Goal: Information Seeking & Learning: Learn about a topic

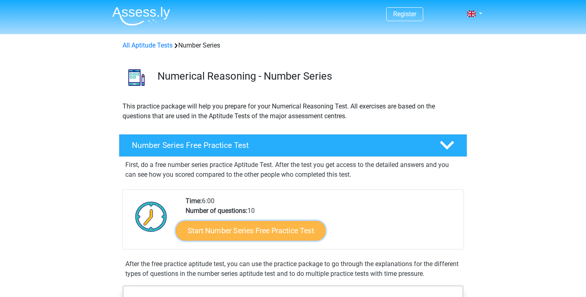
click at [281, 231] on link "Start Number Series Free Practice Test" at bounding box center [251, 231] width 150 height 20
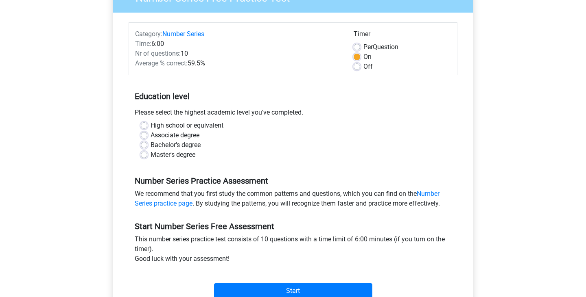
scroll to position [83, 0]
click at [184, 153] on label "Master's degree" at bounding box center [173, 156] width 45 height 10
click at [147, 153] on input "Master's degree" at bounding box center [144, 155] width 7 height 8
radio input "true"
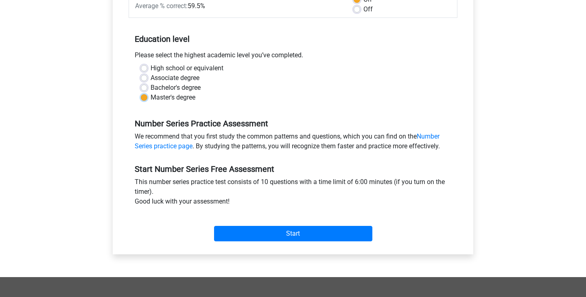
scroll to position [152, 0]
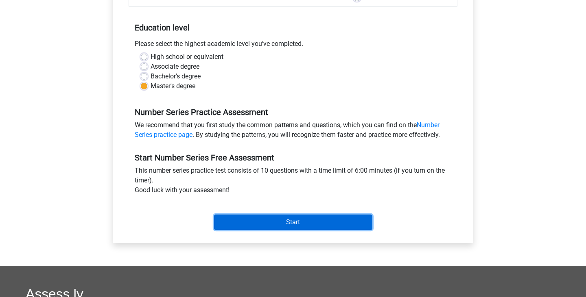
click at [277, 220] on input "Start" at bounding box center [293, 222] width 158 height 15
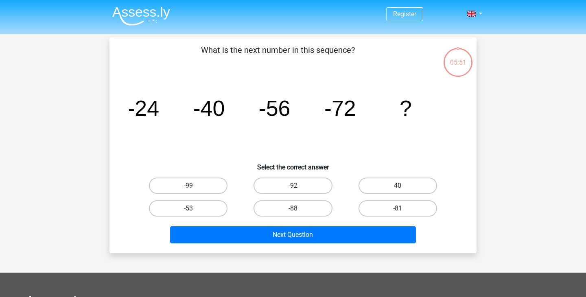
click at [304, 206] on label "-88" at bounding box center [292, 209] width 79 height 16
click at [298, 209] on input "-88" at bounding box center [295, 211] width 5 height 5
radio input "true"
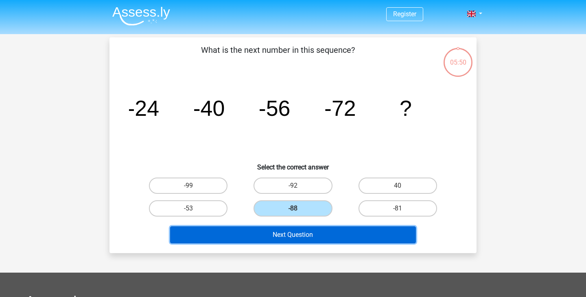
click at [300, 242] on button "Next Question" at bounding box center [293, 235] width 246 height 17
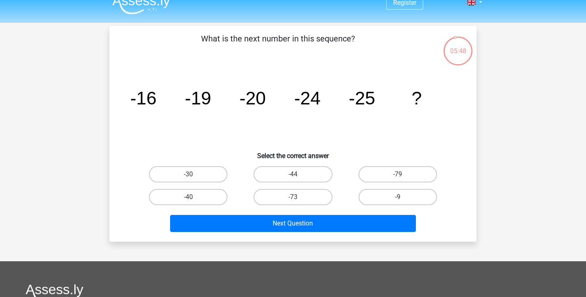
scroll to position [11, 0]
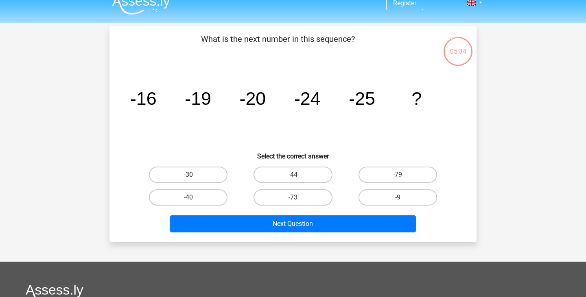
click at [181, 171] on label "-30" at bounding box center [188, 175] width 79 height 16
click at [188, 175] on input "-30" at bounding box center [190, 177] width 5 height 5
radio input "true"
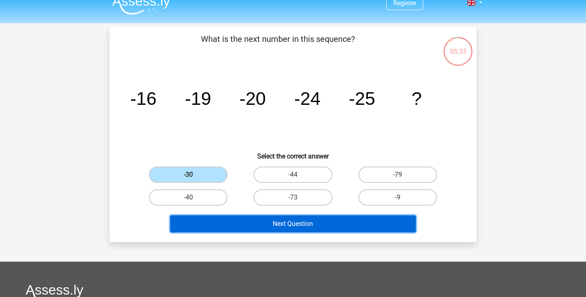
click at [258, 220] on button "Next Question" at bounding box center [293, 224] width 246 height 17
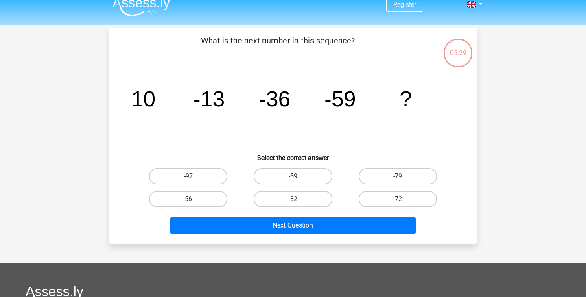
scroll to position [10, 0]
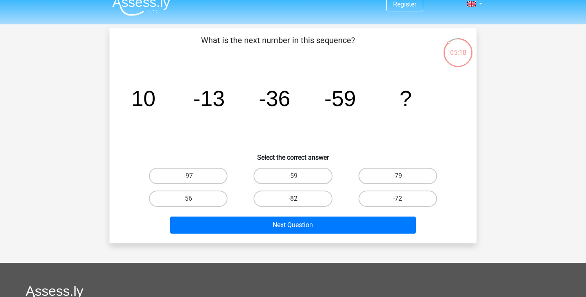
click at [301, 203] on label "-82" at bounding box center [292, 199] width 79 height 16
click at [298, 203] on input "-82" at bounding box center [295, 201] width 5 height 5
radio input "true"
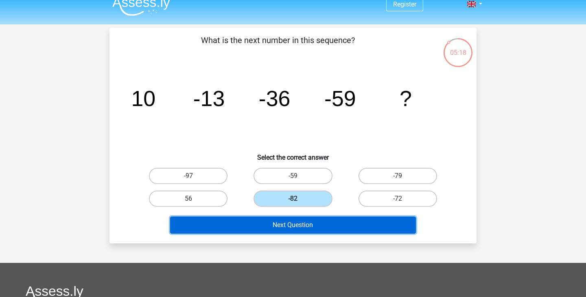
click at [293, 223] on button "Next Question" at bounding box center [293, 225] width 246 height 17
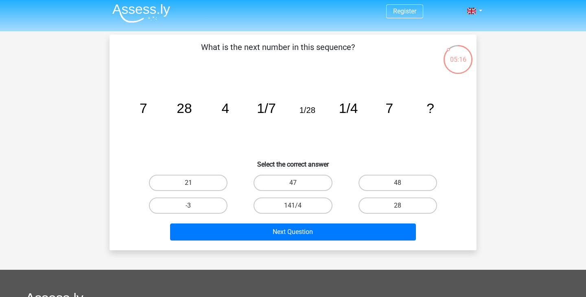
scroll to position [4, 0]
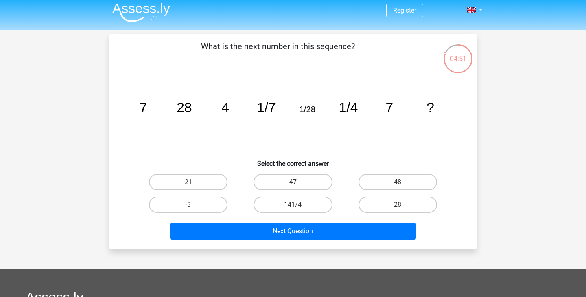
click at [500, 134] on div "Register Nederlands English" at bounding box center [293, 240] width 586 height 488
click at [393, 207] on label "28" at bounding box center [397, 205] width 79 height 16
click at [397, 207] on input "28" at bounding box center [399, 207] width 5 height 5
radio input "true"
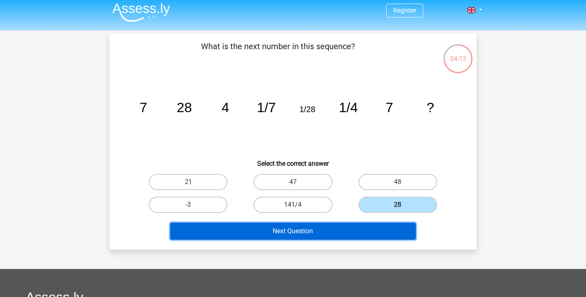
click at [374, 232] on button "Next Question" at bounding box center [293, 231] width 246 height 17
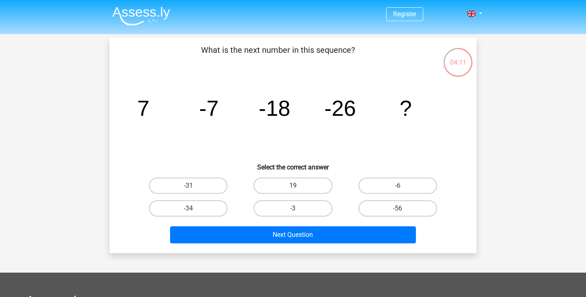
scroll to position [1, 0]
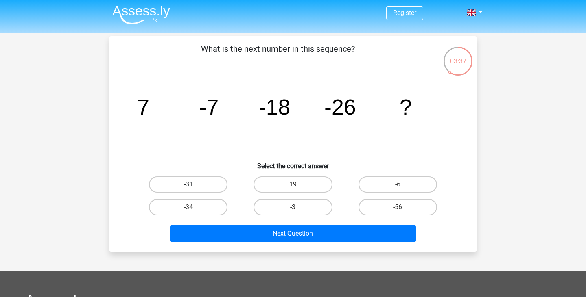
click at [196, 181] on label "-31" at bounding box center [188, 185] width 79 height 16
click at [194, 185] on input "-31" at bounding box center [190, 187] width 5 height 5
radio input "true"
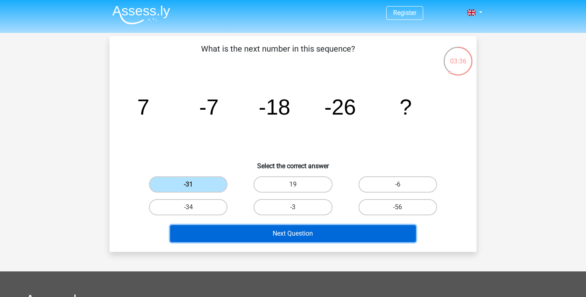
click at [271, 231] on button "Next Question" at bounding box center [293, 233] width 246 height 17
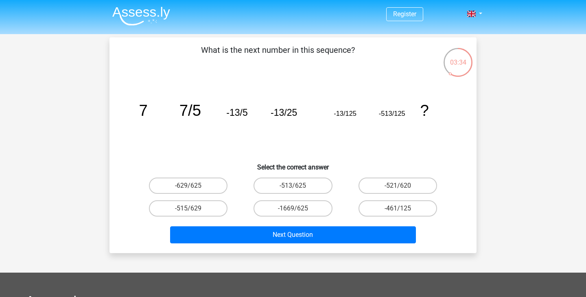
scroll to position [0, 0]
click at [303, 192] on label "-513/625" at bounding box center [292, 186] width 79 height 16
click at [298, 191] on input "-513/625" at bounding box center [295, 188] width 5 height 5
radio input "true"
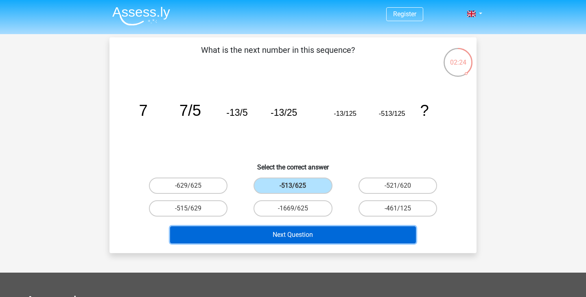
click at [309, 242] on button "Next Question" at bounding box center [293, 235] width 246 height 17
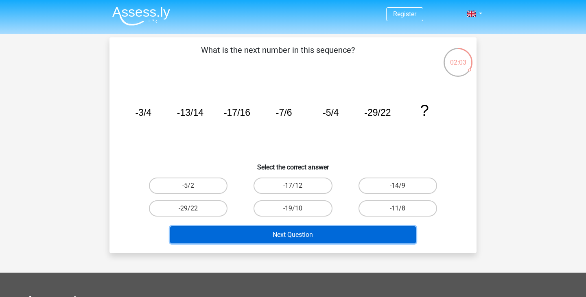
click at [380, 233] on button "Next Question" at bounding box center [293, 235] width 246 height 17
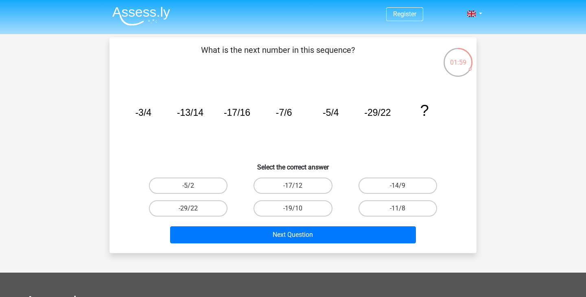
click at [213, 166] on h6 "Select the correct answer" at bounding box center [292, 164] width 341 height 14
click at [312, 208] on label "-19/10" at bounding box center [292, 209] width 79 height 16
click at [298, 209] on input "-19/10" at bounding box center [295, 211] width 5 height 5
radio input "true"
click at [299, 254] on div "Register Nederlands English" at bounding box center [293, 244] width 586 height 488
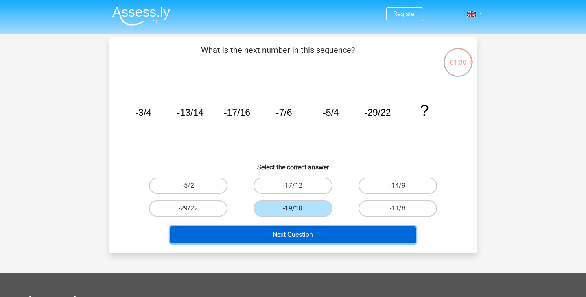
click at [299, 241] on button "Next Question" at bounding box center [293, 235] width 246 height 17
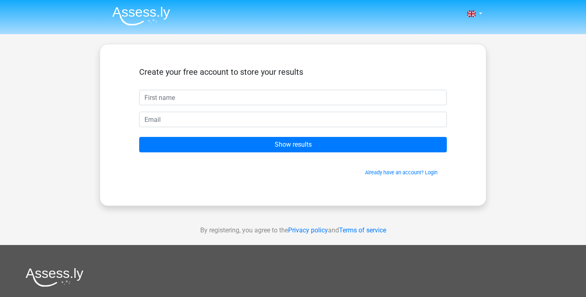
click at [305, 103] on input "text" at bounding box center [293, 97] width 308 height 15
type input "[PERSON_NAME]"
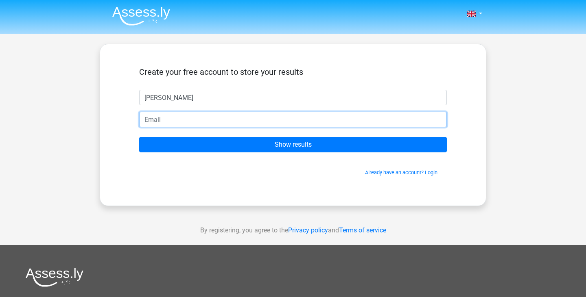
click at [204, 119] on input "email" at bounding box center [293, 119] width 308 height 15
type input "[PERSON_NAME][EMAIL_ADDRESS][DOMAIN_NAME]"
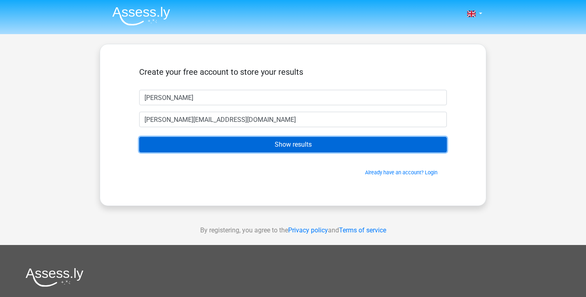
click at [245, 148] on input "Show results" at bounding box center [293, 144] width 308 height 15
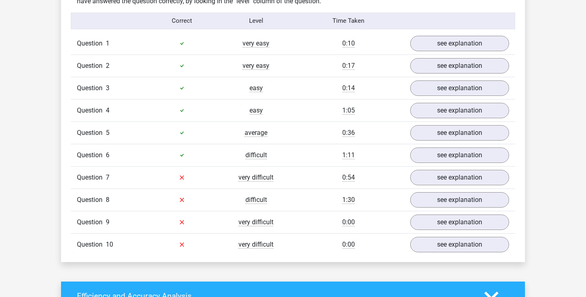
scroll to position [653, 0]
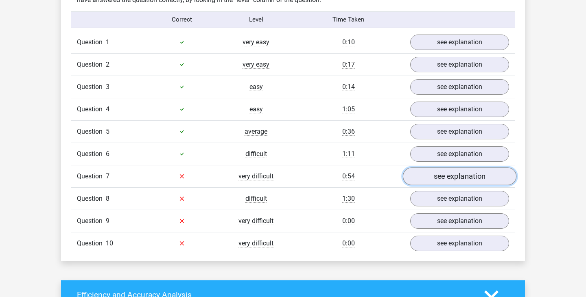
click at [443, 175] on link "see explanation" at bounding box center [459, 177] width 113 height 18
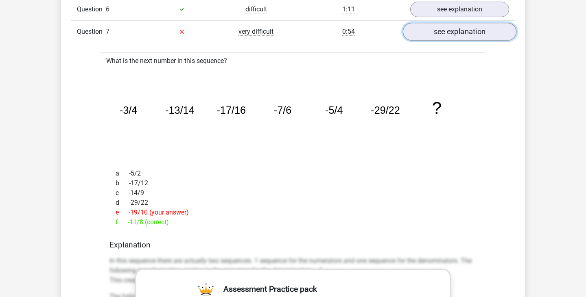
scroll to position [784, 0]
